Goal: Find specific page/section: Find specific page/section

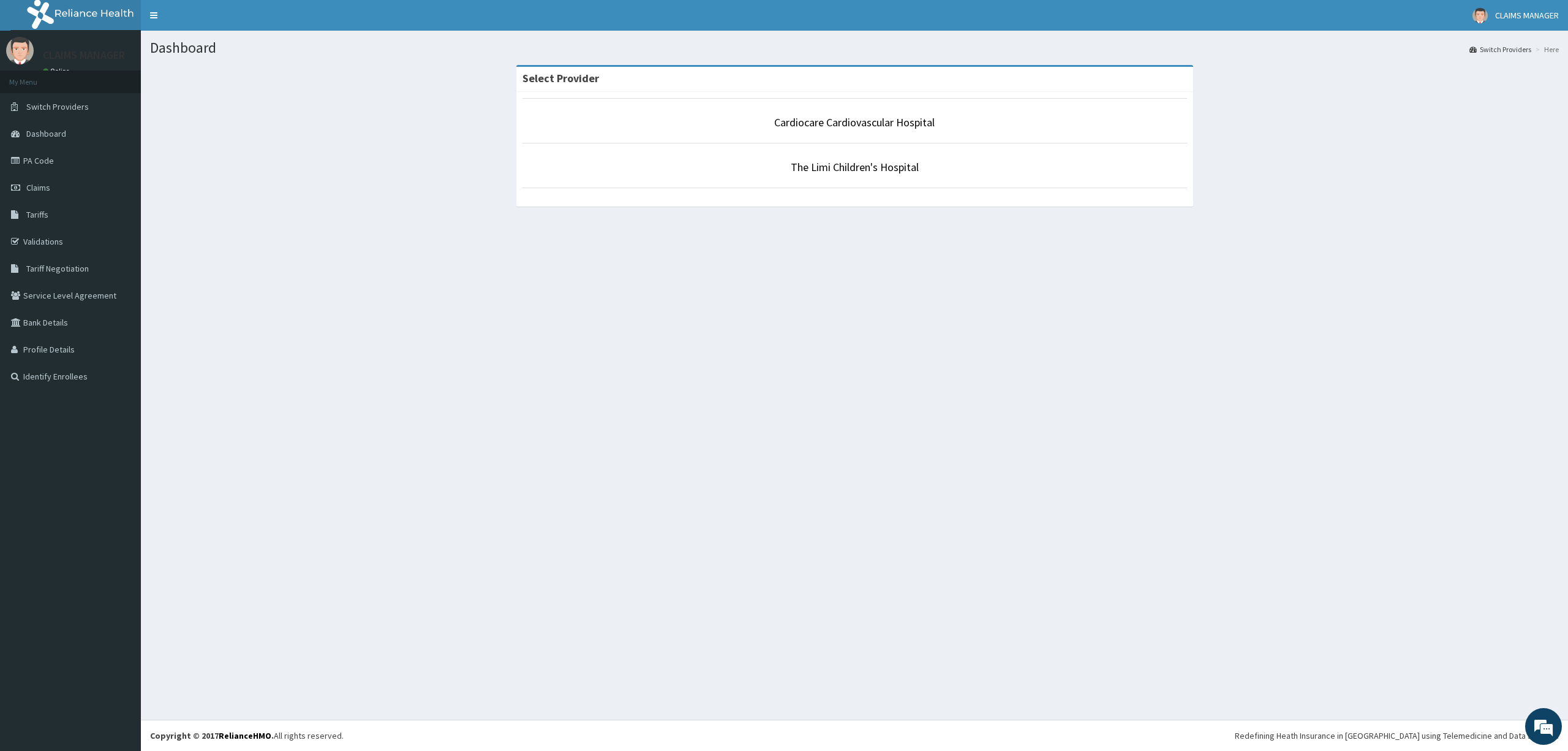
click at [828, 176] on li "The Limi Children's Hospital" at bounding box center [855, 166] width 665 height 45
click at [851, 169] on link "The Limi Children's Hospital" at bounding box center [855, 167] width 128 height 14
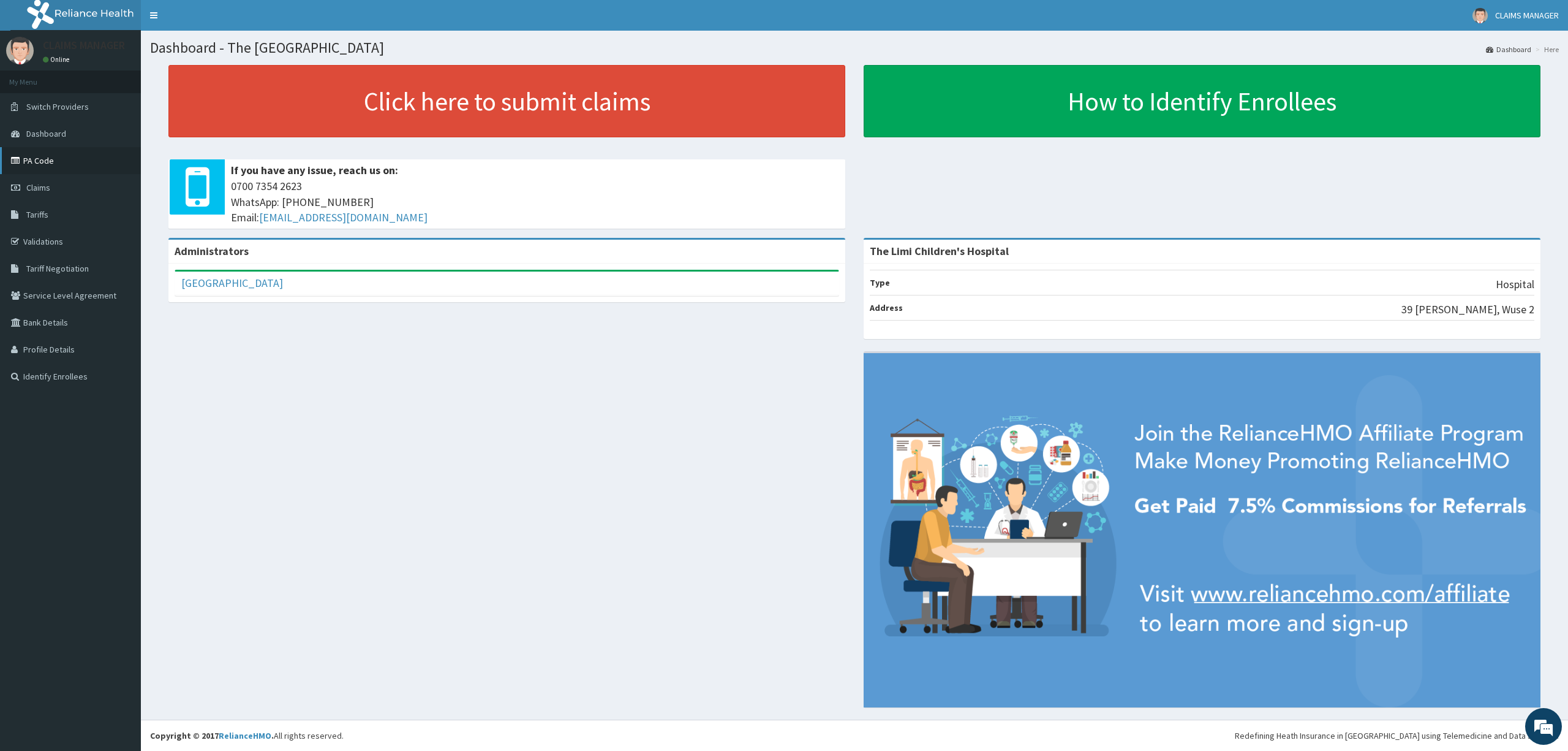
click at [81, 167] on link "PA Code" at bounding box center [70, 160] width 141 height 27
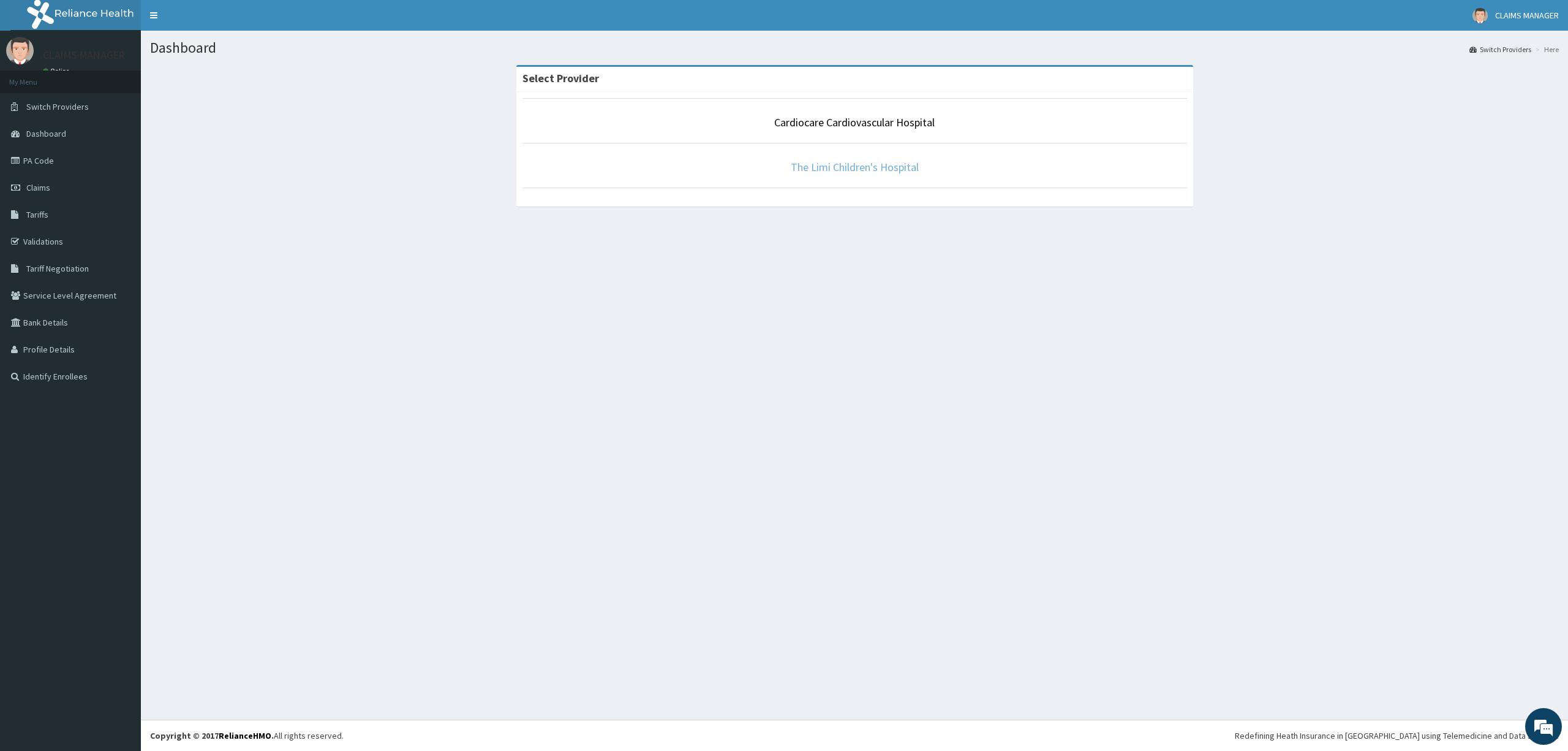
click at [833, 172] on link "The Limi Children's Hospital" at bounding box center [855, 167] width 128 height 14
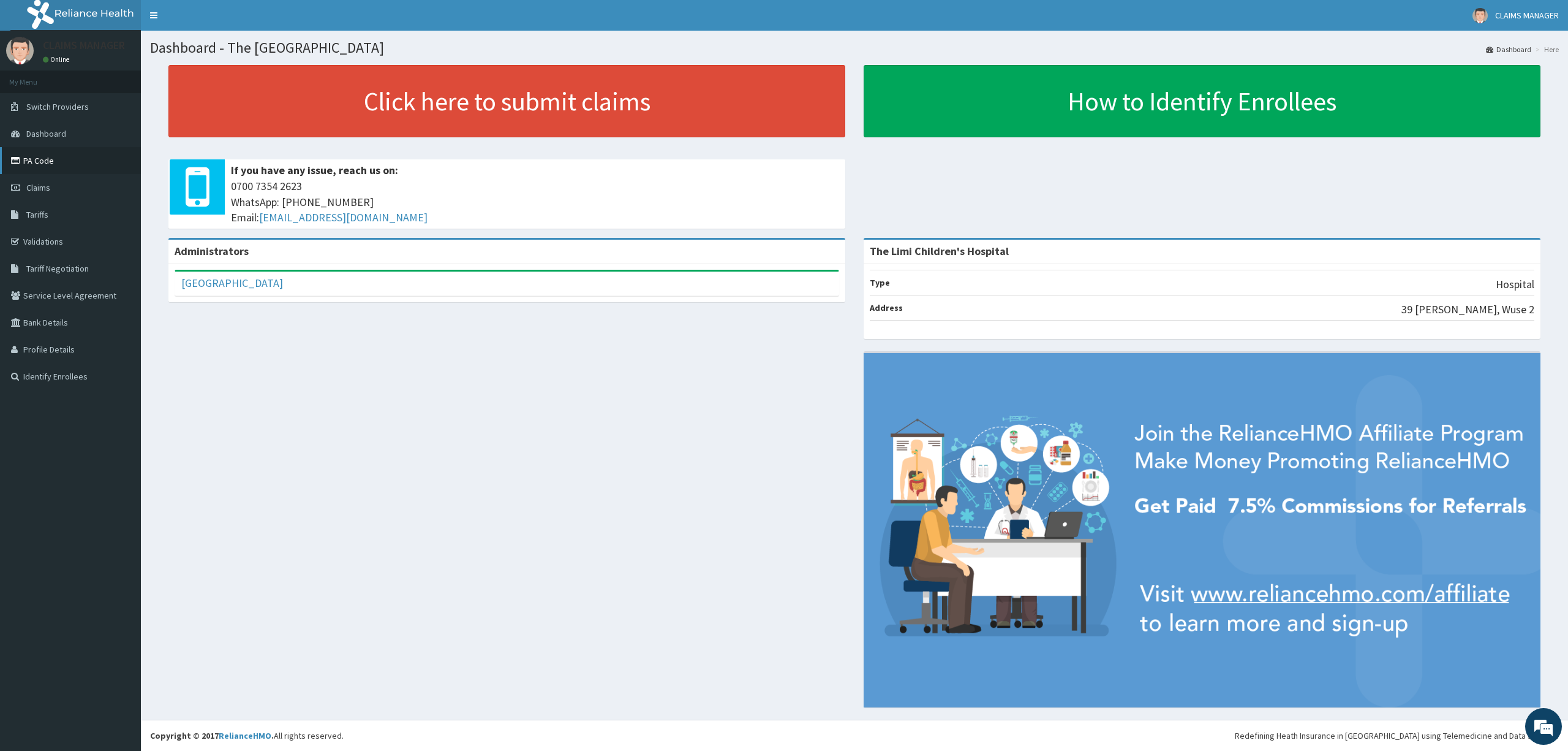
click at [57, 158] on link "PA Code" at bounding box center [70, 160] width 141 height 27
